Goal: Task Accomplishment & Management: Use online tool/utility

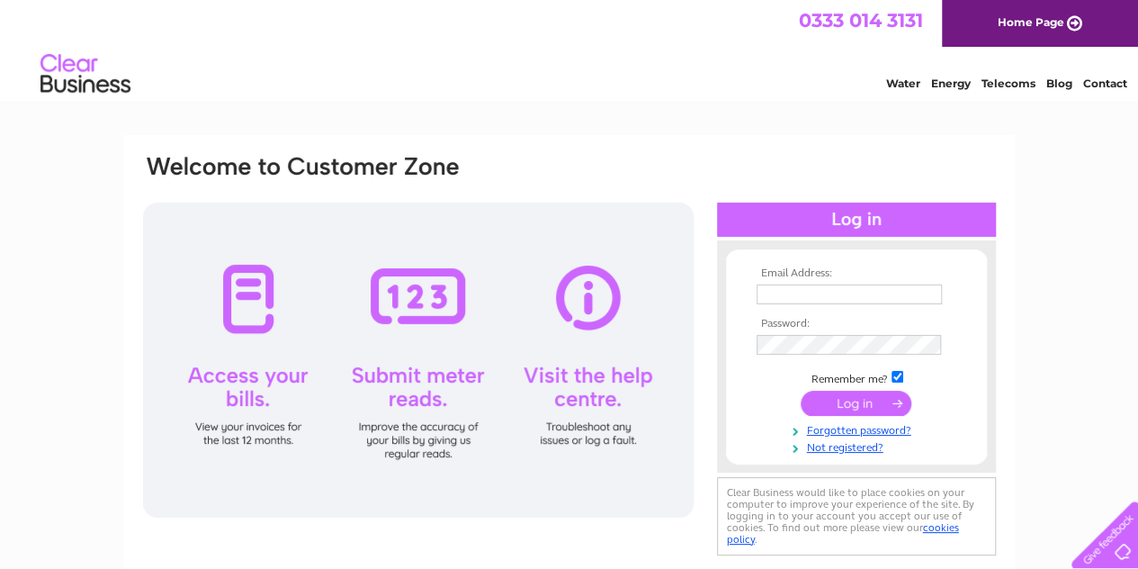
click at [791, 294] on input "text" at bounding box center [849, 294] width 185 height 20
type input "[EMAIL_ADDRESS][DOMAIN_NAME]"
click at [853, 399] on input "submit" at bounding box center [856, 402] width 111 height 25
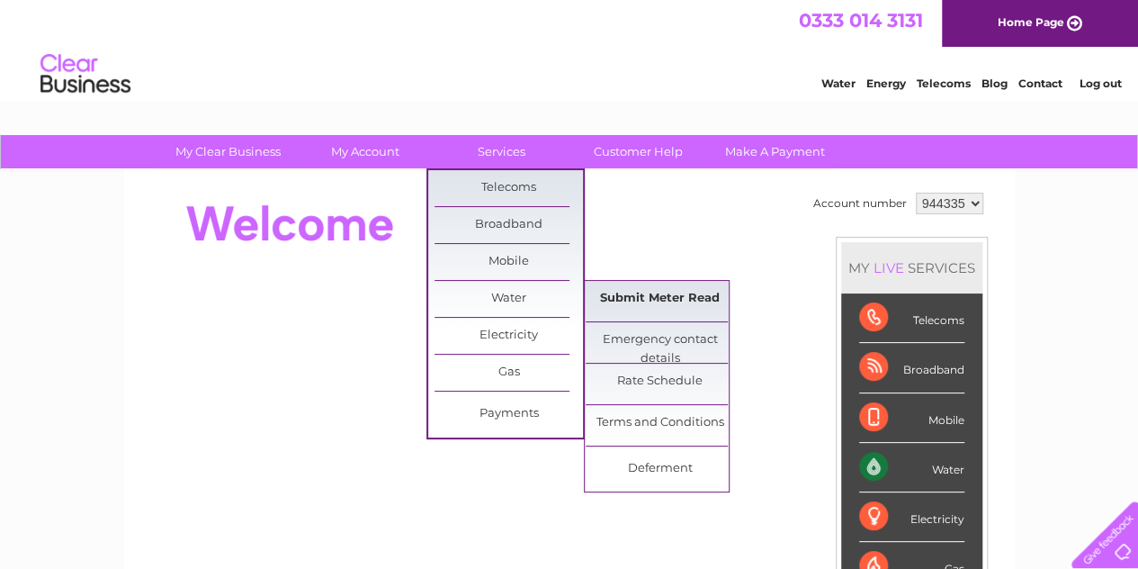
click at [647, 294] on link "Submit Meter Read" at bounding box center [660, 299] width 148 height 36
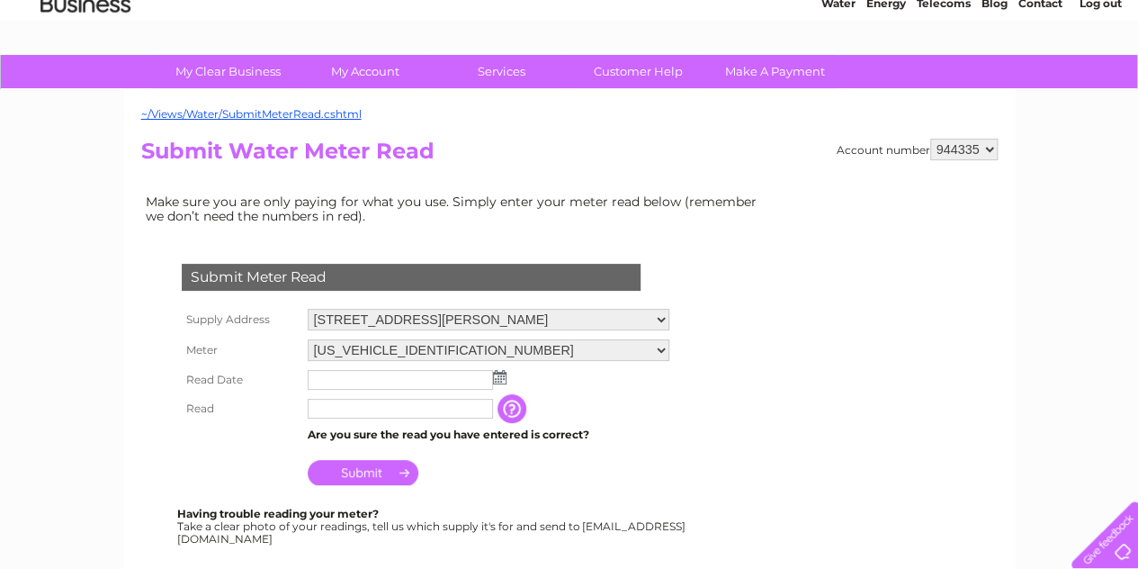
scroll to position [270, 0]
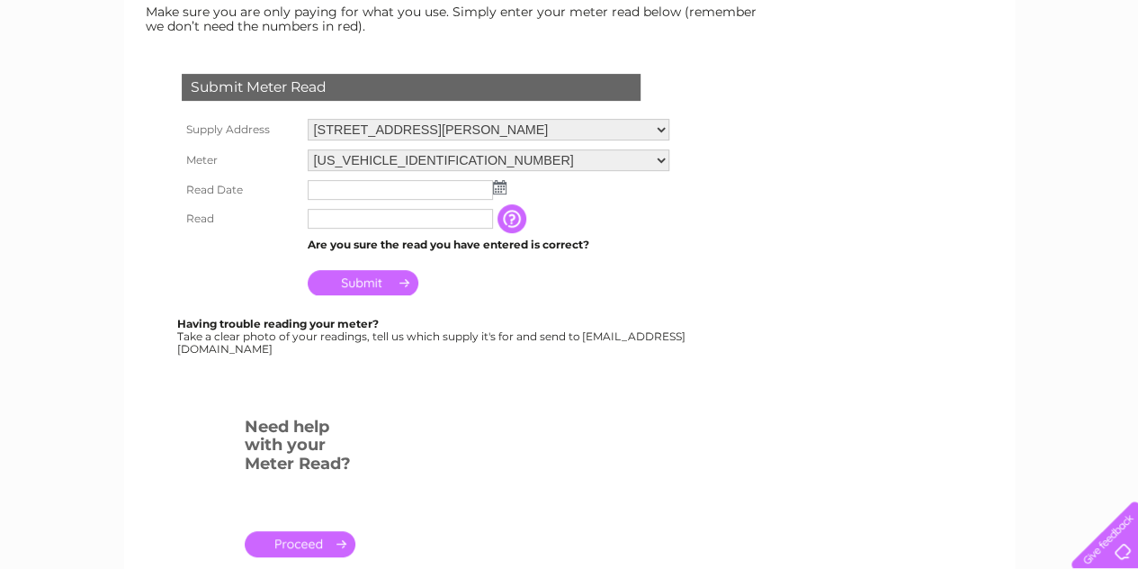
click at [417, 190] on input "text" at bounding box center [400, 190] width 185 height 20
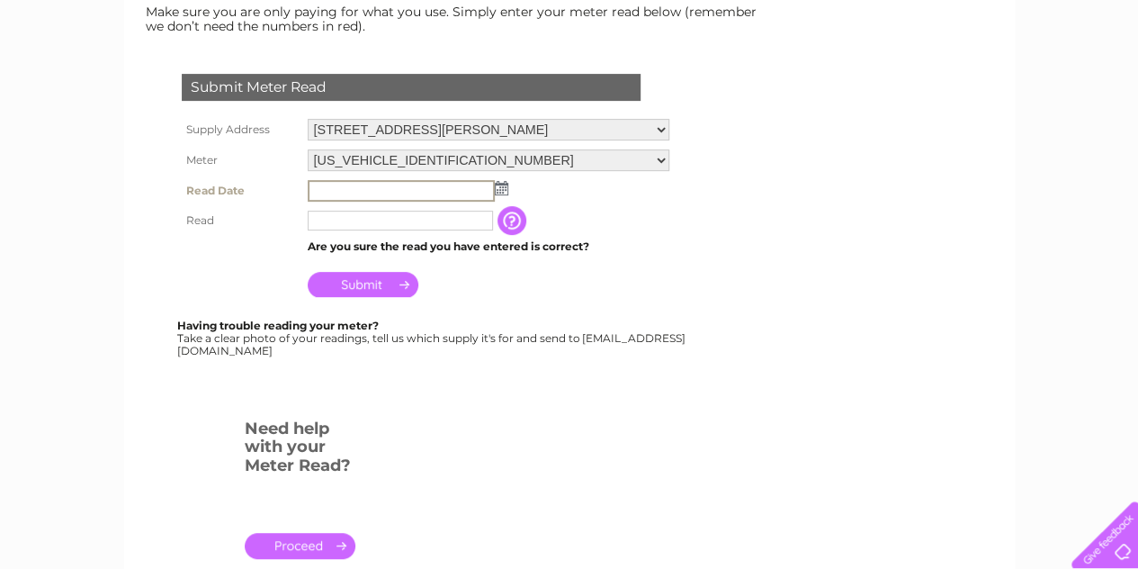
click at [504, 189] on img at bounding box center [501, 188] width 13 height 14
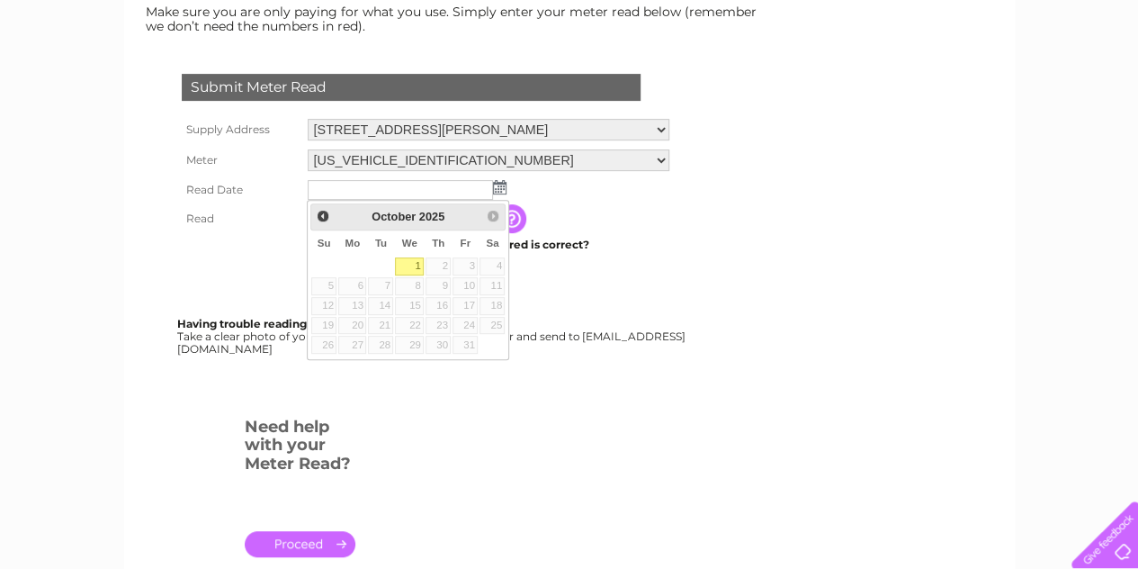
click at [413, 262] on link "1" at bounding box center [409, 266] width 29 height 18
type input "[DATE]"
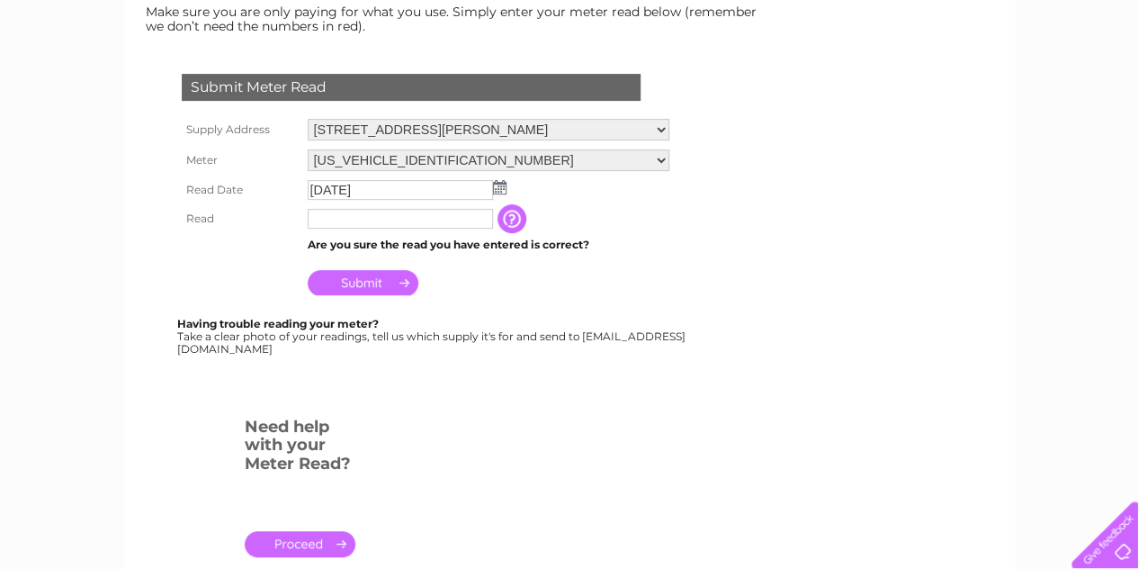
click at [388, 219] on input "text" at bounding box center [400, 219] width 185 height 20
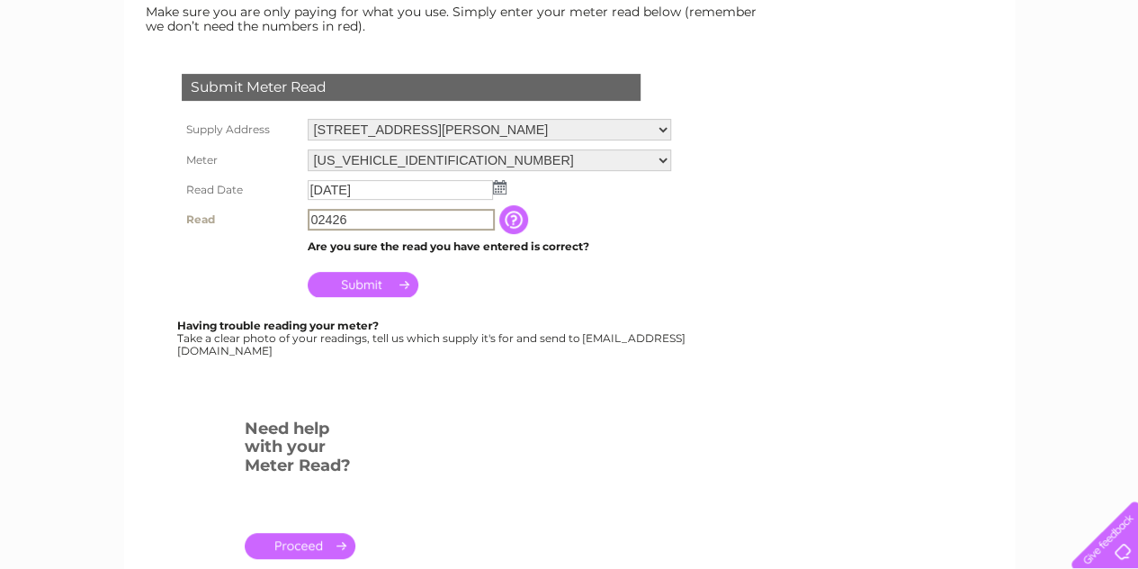
type input "02426"
click at [372, 280] on input "Submit" at bounding box center [363, 284] width 111 height 25
